Goal: Task Accomplishment & Management: Complete application form

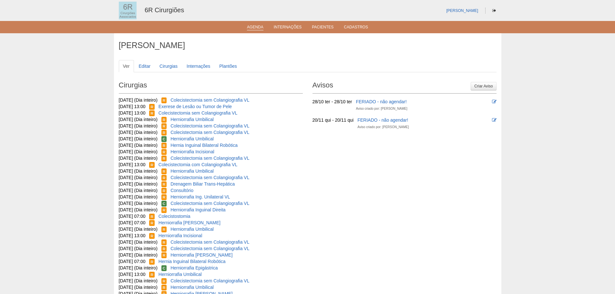
click at [255, 28] on link "Agenda" at bounding box center [255, 27] width 16 height 5
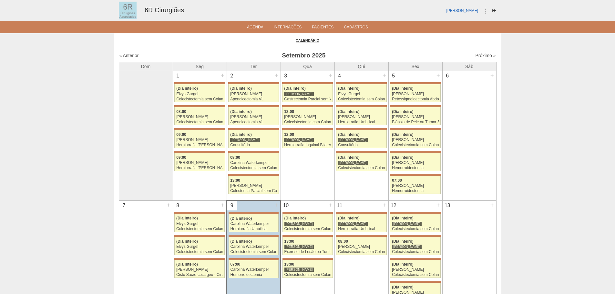
click at [469, 54] on div "Próximo »" at bounding box center [450, 55] width 90 height 6
click at [478, 55] on link "Próximo »" at bounding box center [485, 55] width 20 height 5
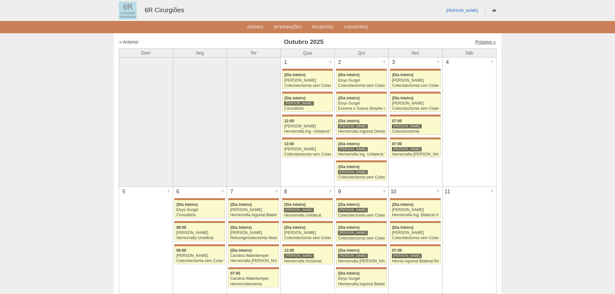
click at [486, 41] on link "Próximo »" at bounding box center [485, 41] width 20 height 5
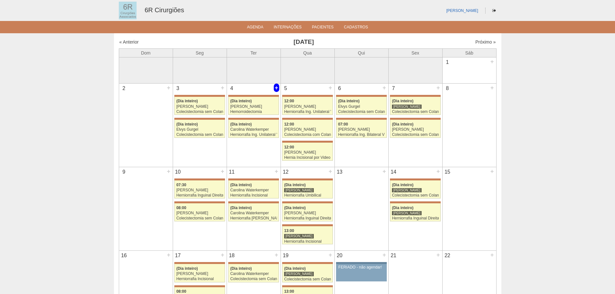
click at [277, 86] on div "+" at bounding box center [276, 88] width 5 height 8
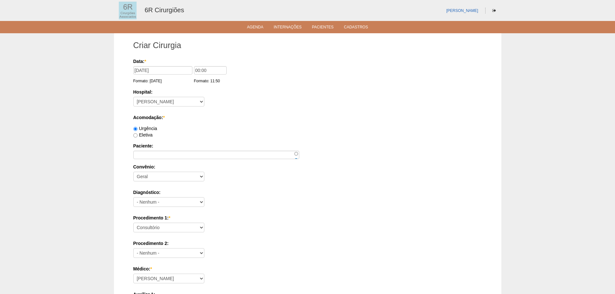
click at [149, 133] on label "Eletiva" at bounding box center [142, 134] width 19 height 5
click at [137, 133] on input "Eletiva" at bounding box center [135, 135] width 4 height 4
radio input "true"
click at [170, 147] on label "Paciente:" at bounding box center [307, 146] width 348 height 6
click at [170, 151] on input "Paciente:" at bounding box center [216, 155] width 166 height 8
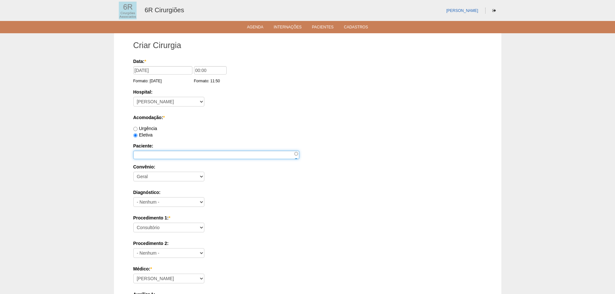
paste input "MARLENE BATISTA DE OLIVEIRA"
type input "MARLENE BATISTA DE OLIVEIRA"
click at [174, 221] on div "Procedimento 1: * Consultório Abscesso Hepático - Drenagem Abscesso perianal Am…" at bounding box center [307, 225] width 348 height 21
click at [173, 227] on select "Consultório Abscesso Hepático - Drenagem Abscesso perianal Amputação Abdômino P…" at bounding box center [168, 228] width 71 height 10
select select "66621"
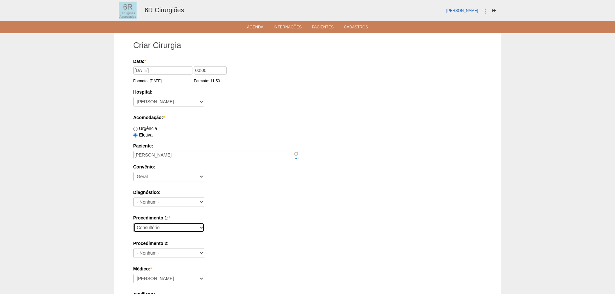
click at [133, 223] on select "Consultório Abscesso Hepático - Drenagem Abscesso perianal Amputação Abdômino P…" at bounding box center [168, 228] width 71 height 10
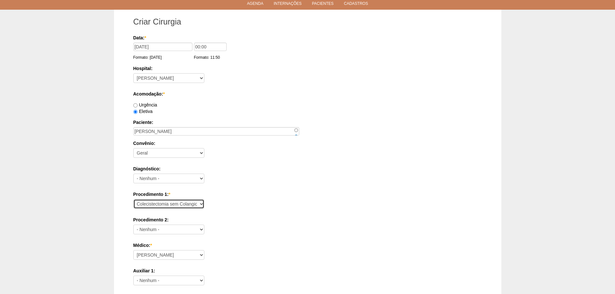
scroll to position [65, 0]
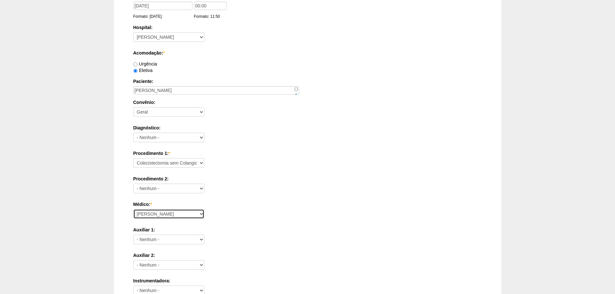
click at [179, 213] on select "Aline Zanon Bariatricas Bruno Bulisani Bruno Oliveira Carolina Waterkemper Elvy…" at bounding box center [168, 214] width 71 height 10
select select "72"
click at [133, 209] on select "Aline Zanon Bariatricas Bruno Bulisani Bruno Oliveira Carolina Waterkemper Elvy…" at bounding box center [168, 214] width 71 height 10
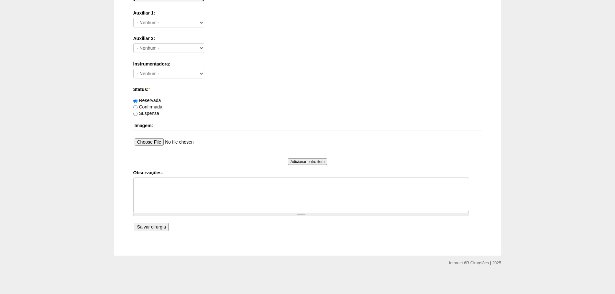
scroll to position [282, 0]
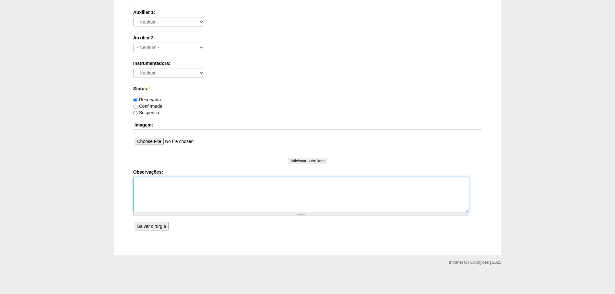
click at [189, 192] on textarea "Observações:" at bounding box center [300, 194] width 335 height 35
paste textarea "11997028294"
type textarea "SINTOMÁTICA, CALCULO 3,1 CM. ASA 2. BAIXO RISCO. 11997028294 AGENDADA EM 09/09/…"
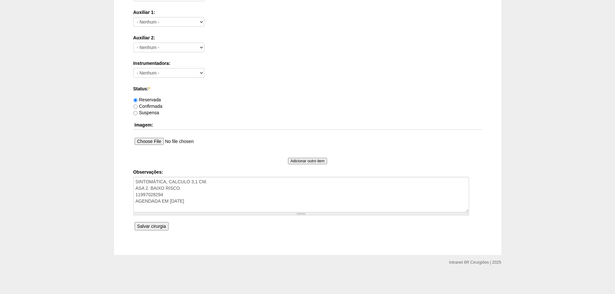
click at [145, 227] on input "Salvar cirurgia" at bounding box center [152, 226] width 34 height 8
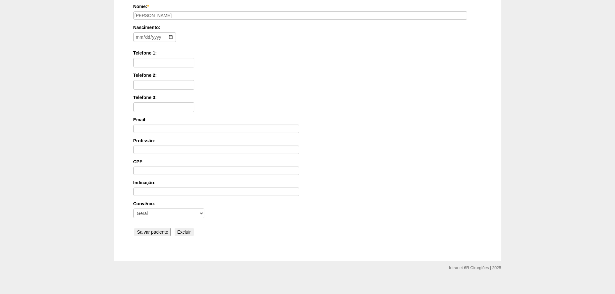
scroll to position [100, 0]
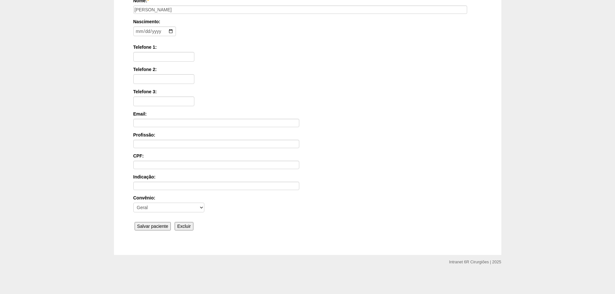
click at [158, 229] on input "Salvar paciente" at bounding box center [153, 226] width 36 height 8
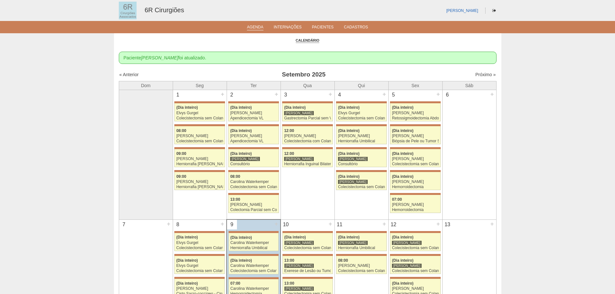
drag, startPoint x: 483, startPoint y: 67, endPoint x: 483, endPoint y: 71, distance: 3.9
click at [483, 72] on div "Próximo »" at bounding box center [450, 74] width 90 height 6
click at [482, 74] on link "Próximo »" at bounding box center [485, 74] width 20 height 5
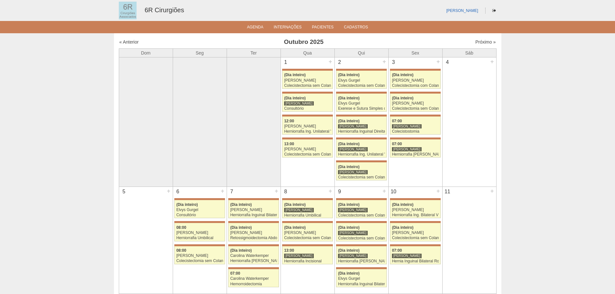
click at [478, 41] on link "Próximo »" at bounding box center [485, 41] width 20 height 5
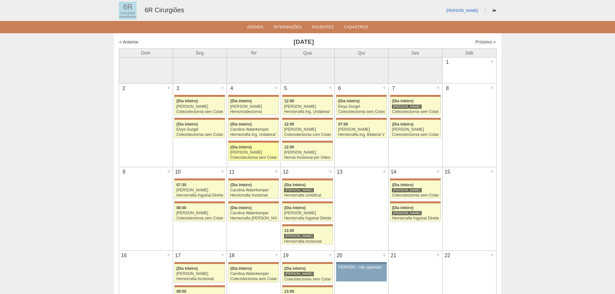
click at [258, 153] on div "[PERSON_NAME]" at bounding box center [253, 152] width 47 height 4
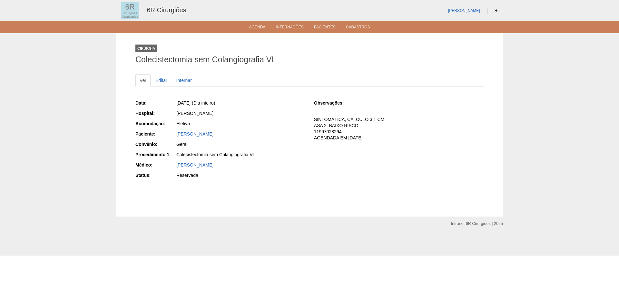
click at [257, 26] on link "Agenda" at bounding box center [257, 27] width 16 height 5
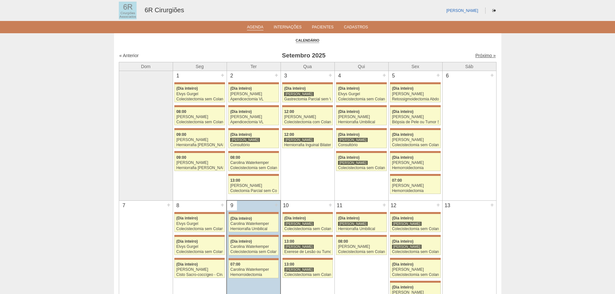
click at [482, 53] on link "Próximo »" at bounding box center [485, 55] width 20 height 5
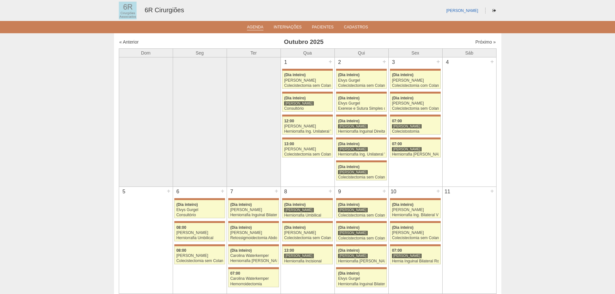
click at [258, 28] on link "Agenda" at bounding box center [255, 27] width 16 height 5
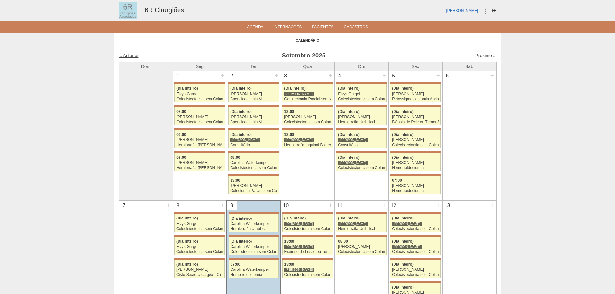
click at [137, 55] on link "« Anterior" at bounding box center [128, 55] width 19 height 5
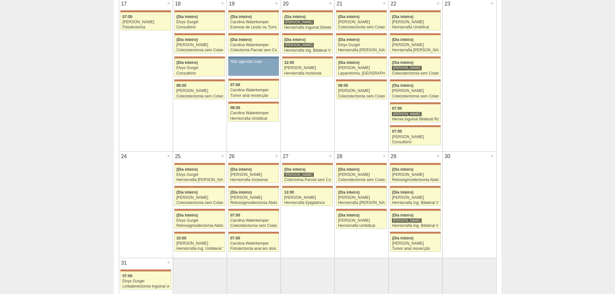
scroll to position [484, 0]
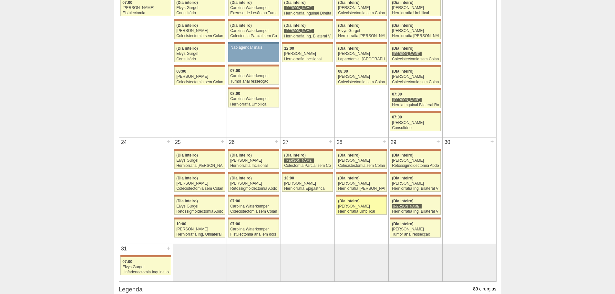
click at [373, 211] on div "Herniorrafia Umbilical" at bounding box center [361, 211] width 47 height 4
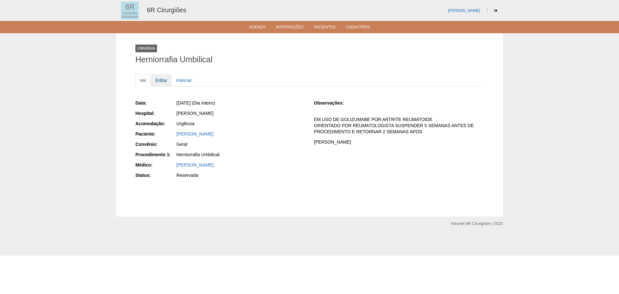
click at [167, 80] on link "Editar" at bounding box center [161, 80] width 20 height 12
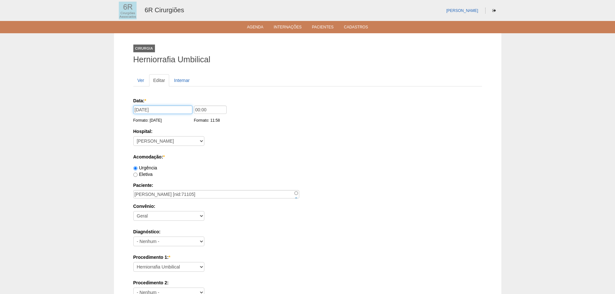
click at [178, 108] on input "28/08/2025" at bounding box center [162, 109] width 59 height 8
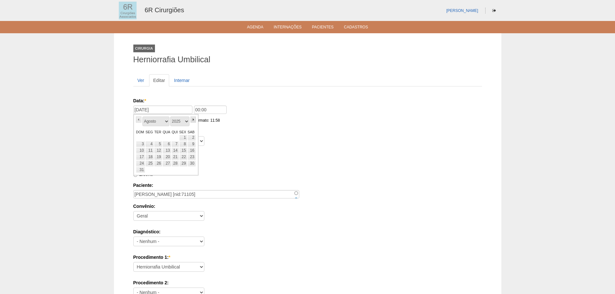
click at [192, 117] on link "»" at bounding box center [193, 119] width 6 height 6
click at [152, 144] on link "6" at bounding box center [149, 144] width 9 height 6
type input "06/10/2025"
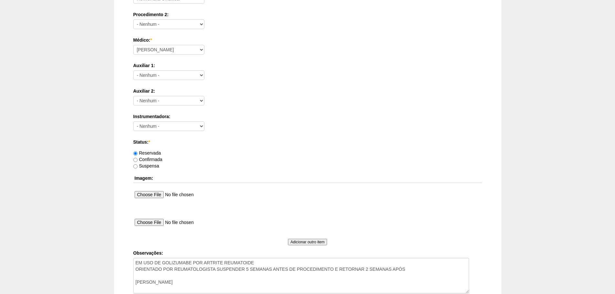
scroll to position [349, 0]
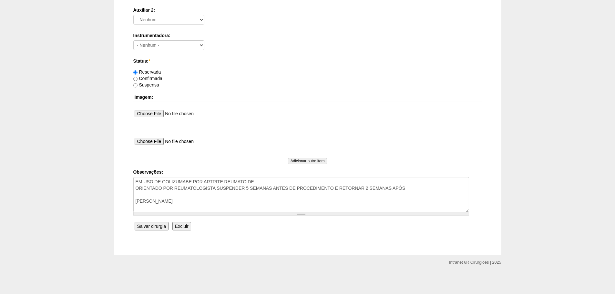
click at [159, 226] on input "Salvar cirurgia" at bounding box center [152, 226] width 34 height 8
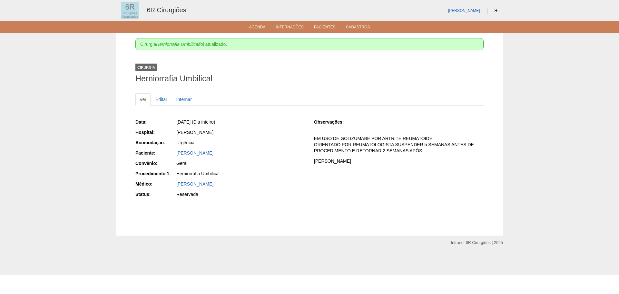
click at [260, 26] on link "Agenda" at bounding box center [257, 27] width 16 height 5
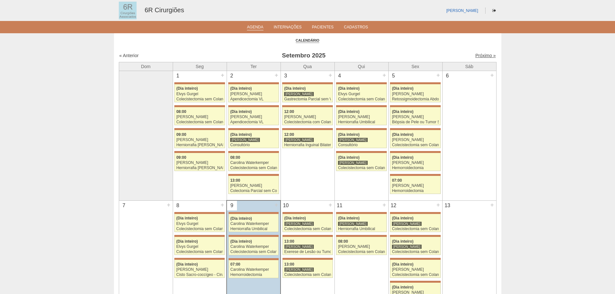
click at [479, 55] on link "Próximo »" at bounding box center [485, 55] width 20 height 5
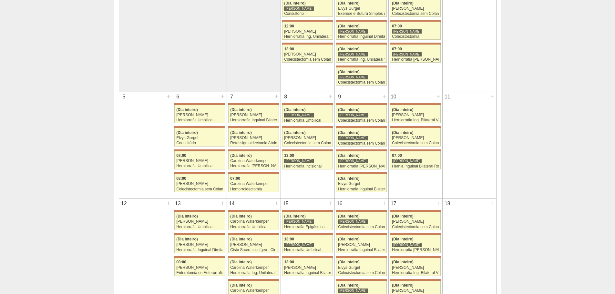
scroll to position [97, 0]
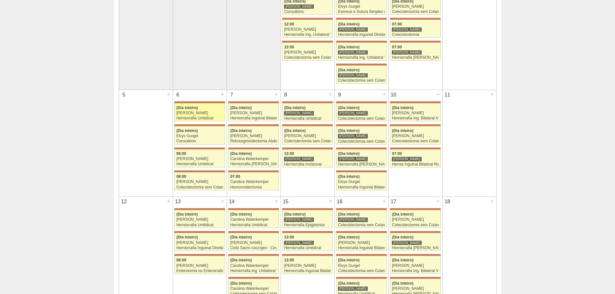
click at [201, 113] on div "[PERSON_NAME]" at bounding box center [199, 113] width 47 height 4
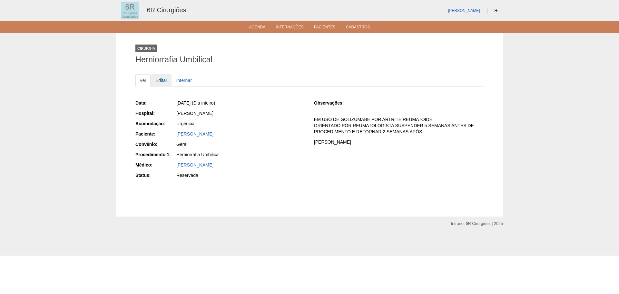
click at [158, 79] on link "Editar" at bounding box center [161, 80] width 20 height 12
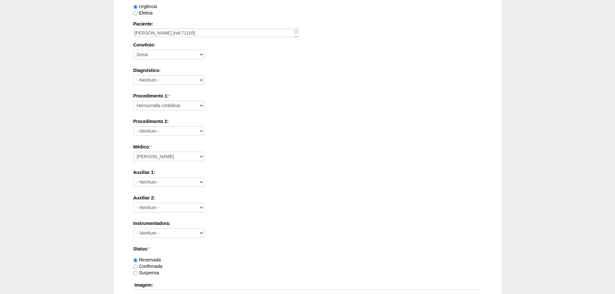
scroll to position [323, 0]
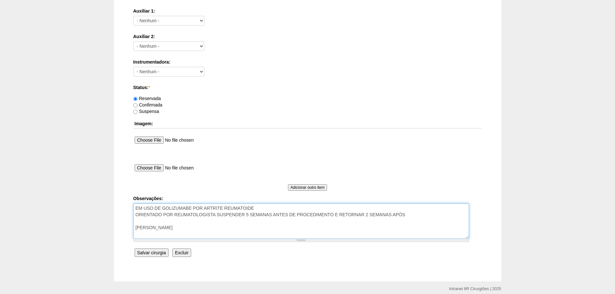
click at [418, 214] on textarea "EM USO DE GOLIZUMABE POR ARTRITE REUMATOIDE ORIENTADO POR REUMATOLOGISTA SUSPEN…" at bounding box center [300, 220] width 335 height 35
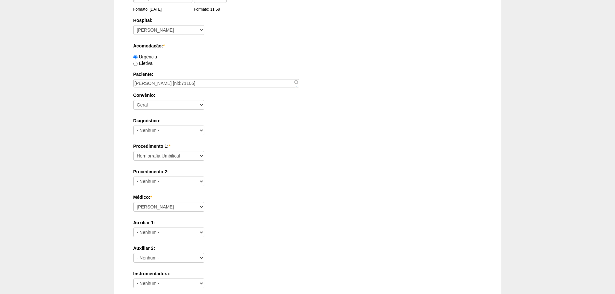
scroll to position [0, 0]
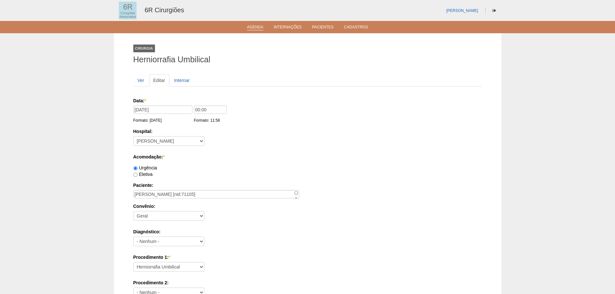
type textarea "EM USO DE GOLIZUMABE POR ARTRITE REUMATOIDE ORIENTADO POR REUMATOLOGISTA SUSPEN…"
click at [252, 25] on li "Agenda" at bounding box center [254, 26] width 25 height 5
click at [260, 29] on link "Agenda" at bounding box center [255, 27] width 16 height 5
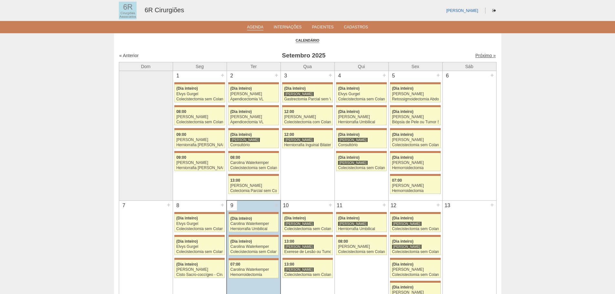
click at [483, 55] on link "Próximo »" at bounding box center [485, 55] width 20 height 5
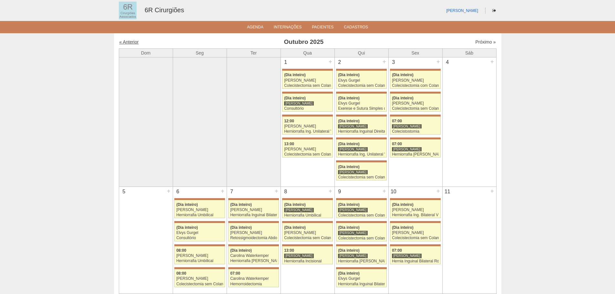
click at [124, 41] on link "« Anterior" at bounding box center [128, 41] width 19 height 5
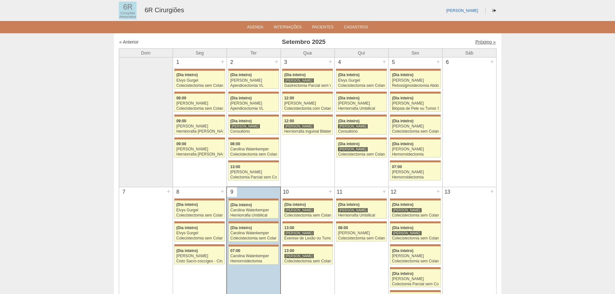
click at [483, 42] on link "Próximo »" at bounding box center [485, 41] width 20 height 5
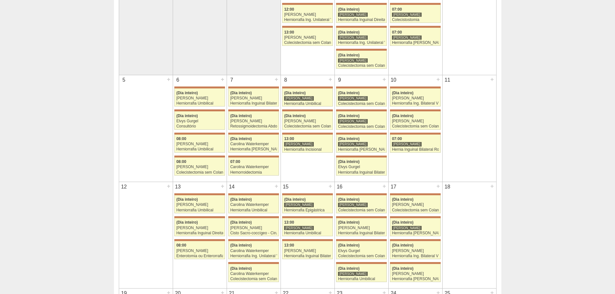
scroll to position [129, 0]
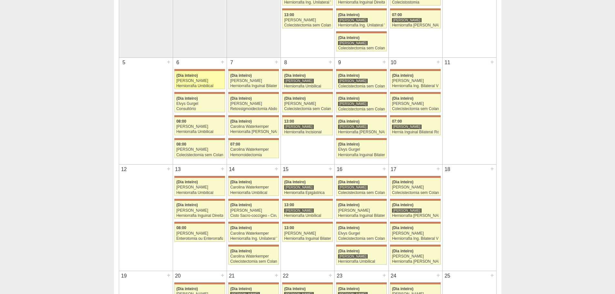
click at [211, 87] on div "Herniorrafia Umbilical" at bounding box center [199, 86] width 47 height 4
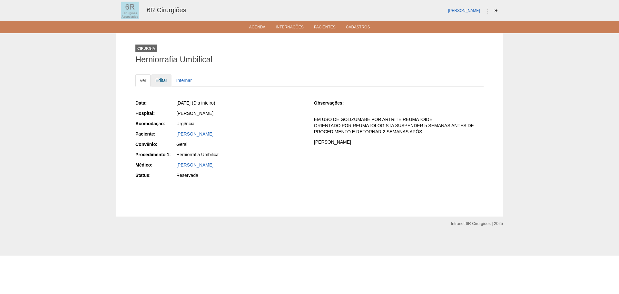
click at [163, 79] on link "Editar" at bounding box center [161, 80] width 20 height 12
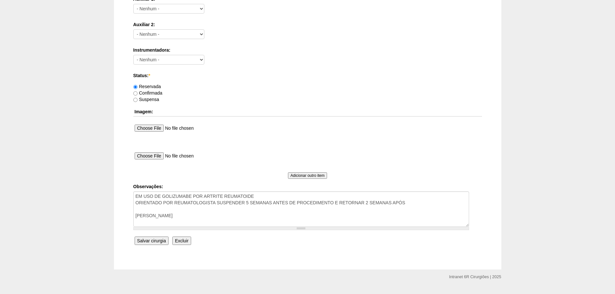
scroll to position [349, 0]
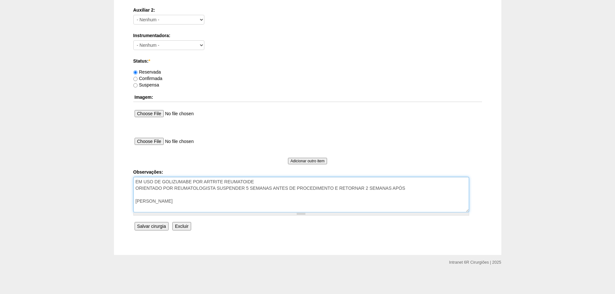
click at [434, 192] on textarea "EM USO DE GOLIZUMABE POR ARTRITE REUMATOIDE ORIENTADO POR REUMATOLOGISTA SUSPEN…" at bounding box center [300, 194] width 335 height 35
type textarea "EM USO DE GOLIZUMABE POR ARTRITE REUMATOIDE ORIENTADO POR REUMATOLOGISTA SUSPEN…"
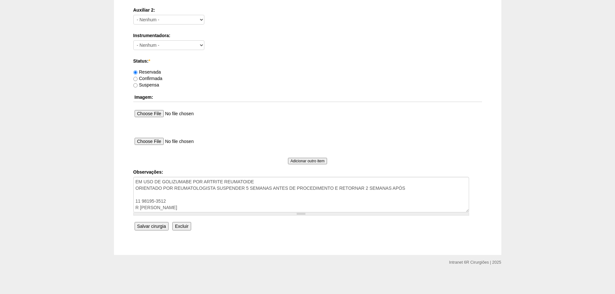
click at [153, 229] on input "Salvar cirurgia" at bounding box center [152, 226] width 34 height 8
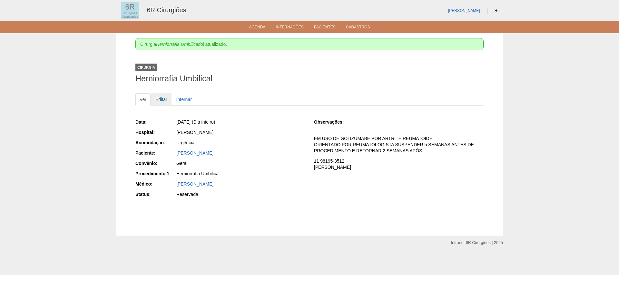
click at [168, 99] on link "Editar" at bounding box center [161, 99] width 20 height 12
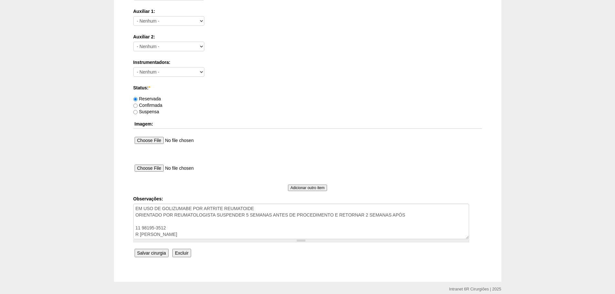
scroll to position [349, 0]
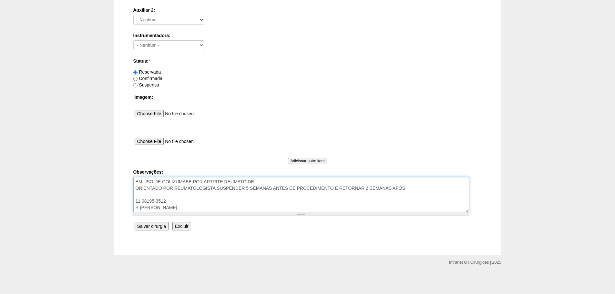
click at [174, 199] on textarea "EM USO DE GOLIZUMABE POR ARTRITE REUMATOIDE ORIENTADO POR REUMATOLOGISTA SUSPEN…" at bounding box center [300, 194] width 335 height 35
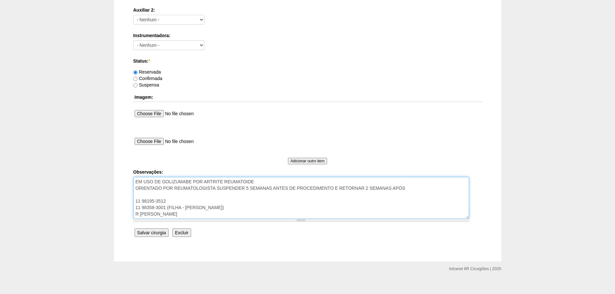
type textarea "EM USO DE GOLIZUMABE POR ARTRITE REUMATOIDE ORIENTADO POR REUMATOLOGISTA SUSPEN…"
click at [167, 229] on input "Salvar cirurgia" at bounding box center [152, 232] width 34 height 8
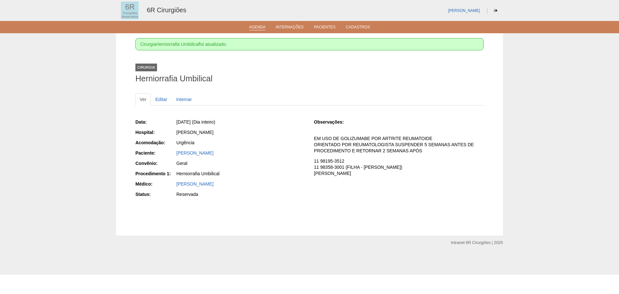
click at [251, 26] on link "Agenda" at bounding box center [257, 27] width 16 height 5
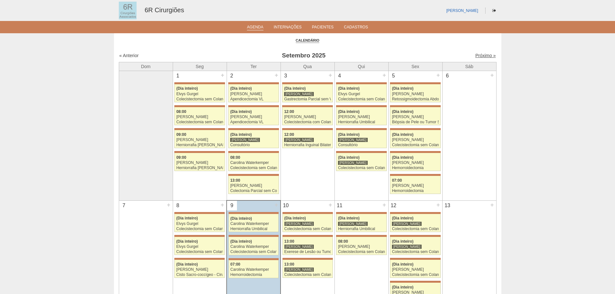
click at [484, 54] on link "Próximo »" at bounding box center [485, 55] width 20 height 5
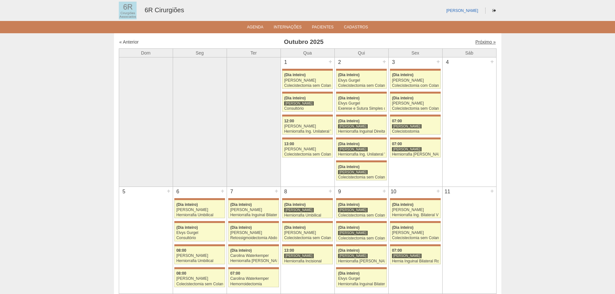
click at [485, 42] on link "Próximo »" at bounding box center [485, 41] width 20 height 5
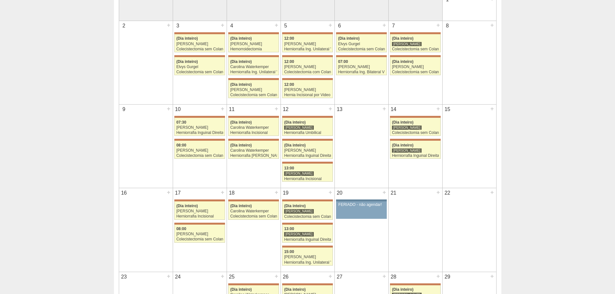
scroll to position [65, 0]
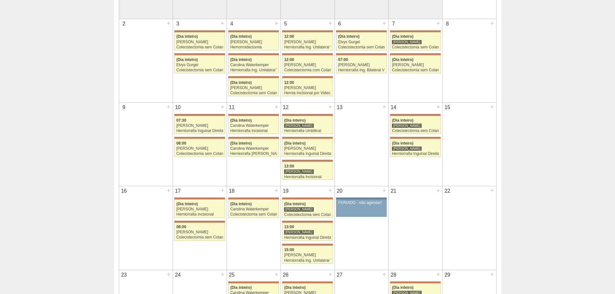
click at [261, 134] on div "11 + 71646 Bruno Bulisani (Dia inteiro) Carolina Waterkemper Herniorrafia Incis…" at bounding box center [254, 130] width 54 height 54
click at [263, 130] on div "Herniorrafia Incisional" at bounding box center [253, 131] width 47 height 4
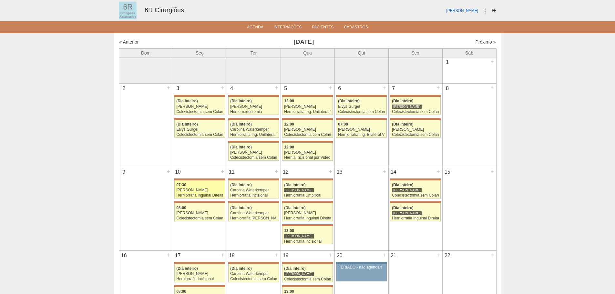
scroll to position [65, 0]
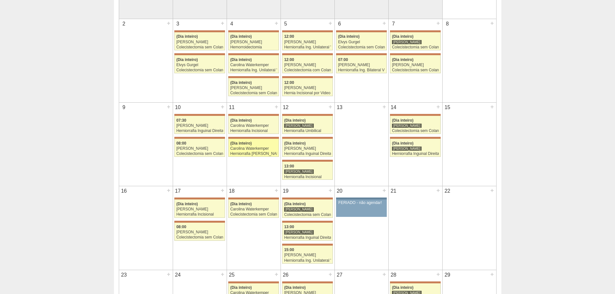
click at [240, 141] on span "(Dia inteiro)" at bounding box center [241, 143] width 22 height 5
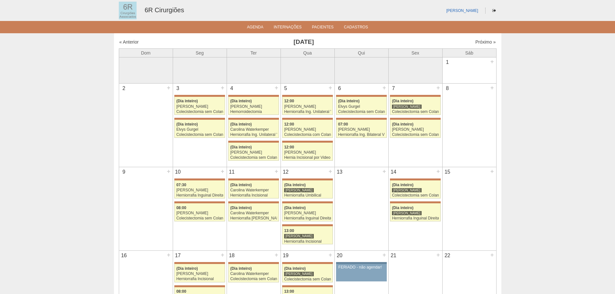
scroll to position [65, 0]
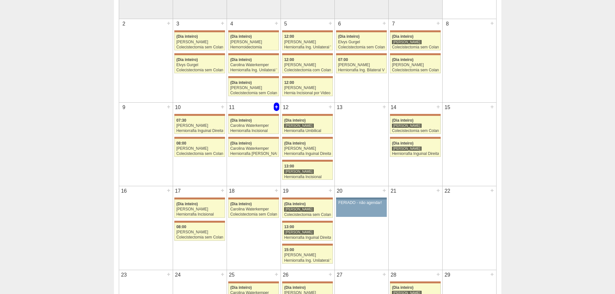
click at [276, 105] on div "+" at bounding box center [276, 107] width 5 height 8
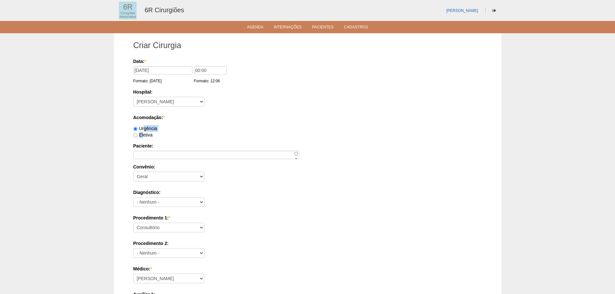
click at [142, 131] on div "Urgência Eletiva" at bounding box center [307, 131] width 348 height 13
click at [145, 134] on label "Eletiva" at bounding box center [142, 134] width 19 height 5
click at [137, 134] on input "Eletiva" at bounding box center [135, 135] width 4 height 4
radio input "true"
click at [174, 155] on input "Paciente:" at bounding box center [216, 155] width 166 height 8
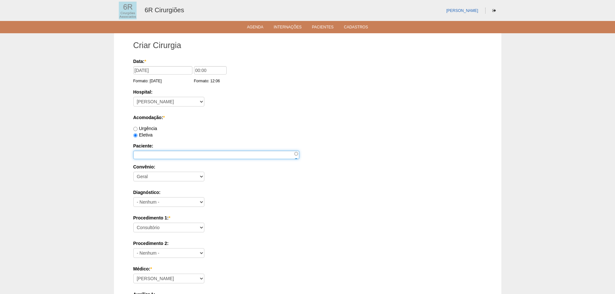
paste input "JOAO BATISTA TORTORETTI"
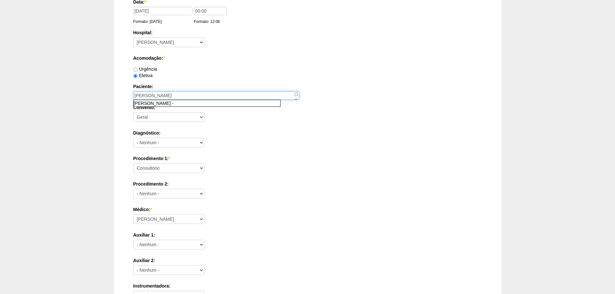
scroll to position [65, 0]
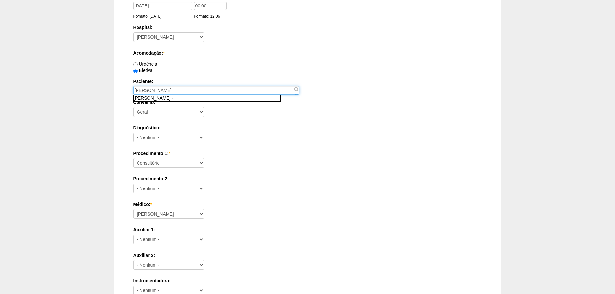
type input "JOAO BATISTA TORTORETTI"
click at [180, 165] on select "Consultório Abscesso Hepático - Drenagem Abscesso perianal Amputação Abdômino P…" at bounding box center [168, 163] width 71 height 10
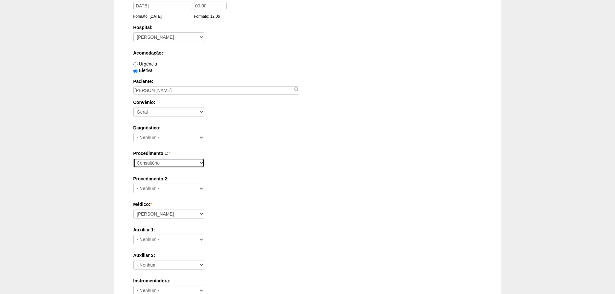
click at [187, 165] on select "Consultório Abscesso Hepático - Drenagem Abscesso perianal Amputação Abdômino P…" at bounding box center [168, 163] width 71 height 10
select select "66564"
click at [133, 158] on select "Consultório Abscesso Hepático - Drenagem Abscesso perianal Amputação Abdômino P…" at bounding box center [168, 163] width 71 height 10
click at [181, 187] on select "- Nenhum - Consultório Abscesso Hepático - Drenagem Abscesso perianal Amputação…" at bounding box center [168, 189] width 71 height 10
select select "66650"
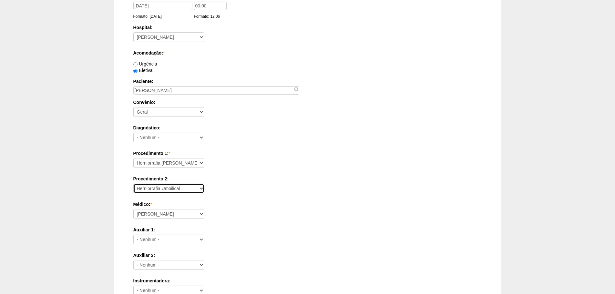
click at [133, 184] on select "- Nenhum - Consultório Abscesso Hepático - Drenagem Abscesso perianal Amputação…" at bounding box center [168, 189] width 71 height 10
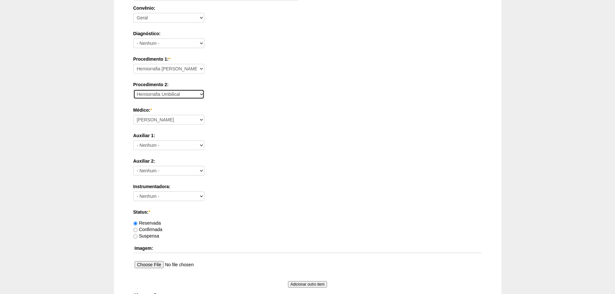
scroll to position [161, 0]
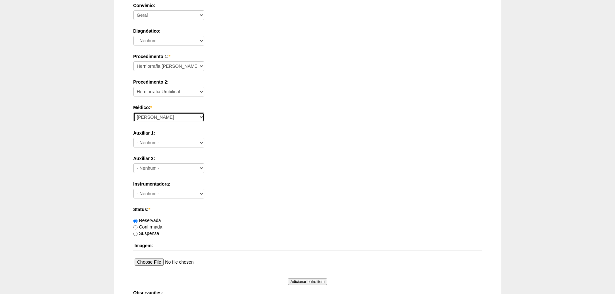
click at [178, 118] on select "Aline Zanon Bariatricas Bruno Bulisani Bruno Oliveira Carolina Waterkemper Elvy…" at bounding box center [168, 117] width 71 height 10
select select "72"
click at [133, 112] on select "Aline Zanon Bariatricas Bruno Bulisani Bruno Oliveira Carolina Waterkemper Elvy…" at bounding box center [168, 117] width 71 height 10
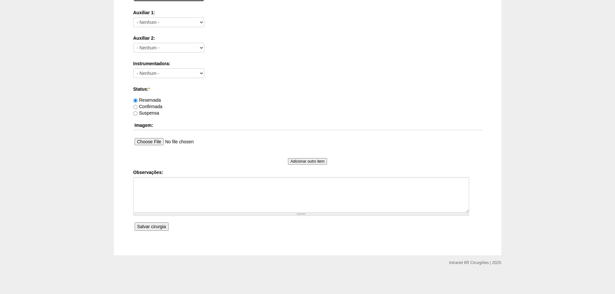
scroll to position [282, 0]
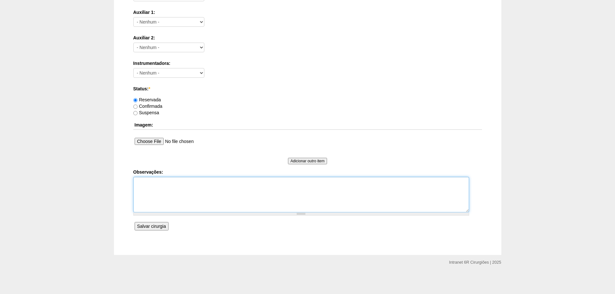
click at [222, 198] on textarea "Observações:" at bounding box center [300, 194] width 335 height 35
paste textarea "11995393940"
type textarea "INGUINAL ESQUERDA SINTOMATICO. UMBILICAL ASSINTOMÁTICO. MODERADO RISCO. ASA 3. …"
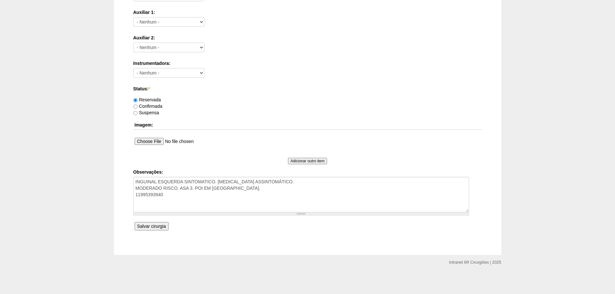
click at [160, 224] on input "Salvar cirurgia" at bounding box center [152, 226] width 34 height 8
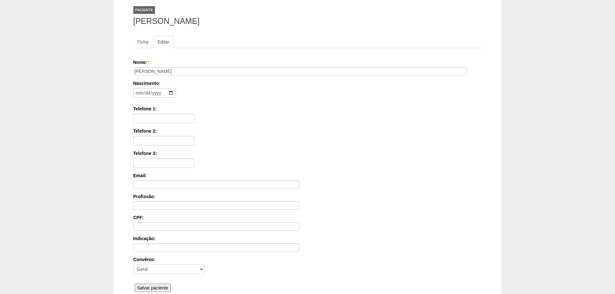
scroll to position [100, 0]
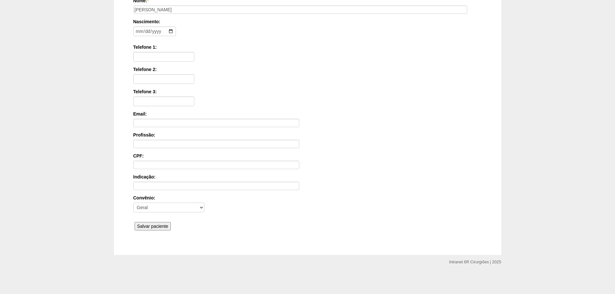
click at [153, 225] on input "Salvar paciente" at bounding box center [153, 226] width 36 height 8
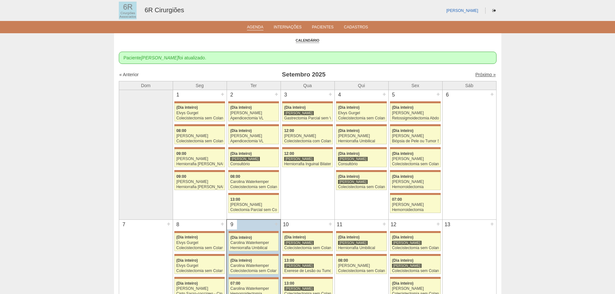
click at [475, 72] on link "Próximo »" at bounding box center [485, 74] width 20 height 5
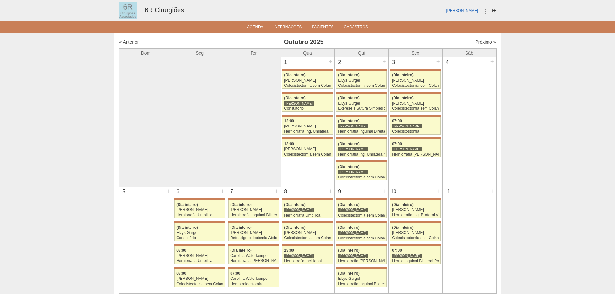
click at [478, 43] on link "Próximo »" at bounding box center [485, 41] width 20 height 5
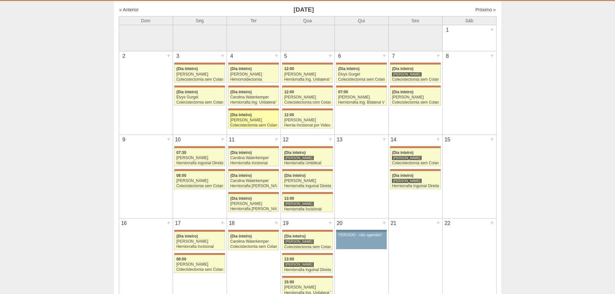
scroll to position [65, 0]
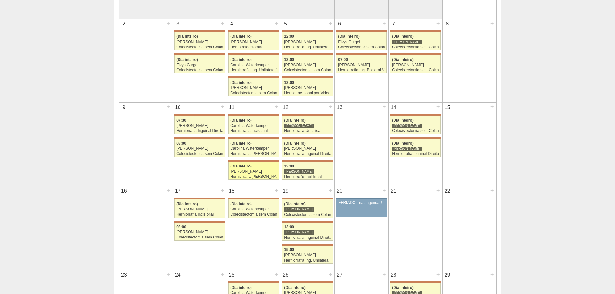
click at [270, 167] on div "(Dia inteiro)" at bounding box center [253, 166] width 47 height 4
